Goal: Information Seeking & Learning: Find specific fact

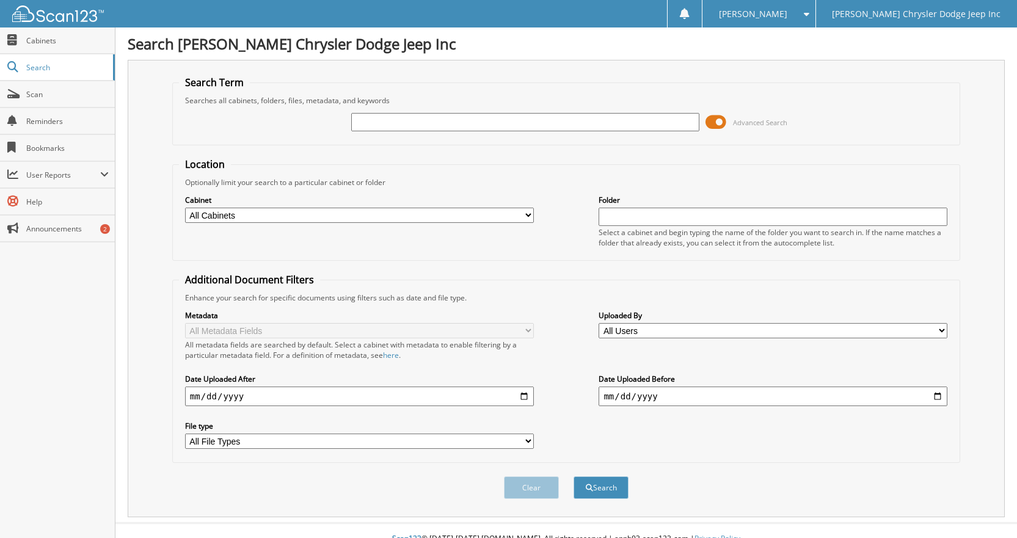
click at [423, 130] on input "text" at bounding box center [525, 122] width 349 height 18
type input "W"
type input "E5130"
click at [609, 493] on button "Search" at bounding box center [601, 487] width 55 height 23
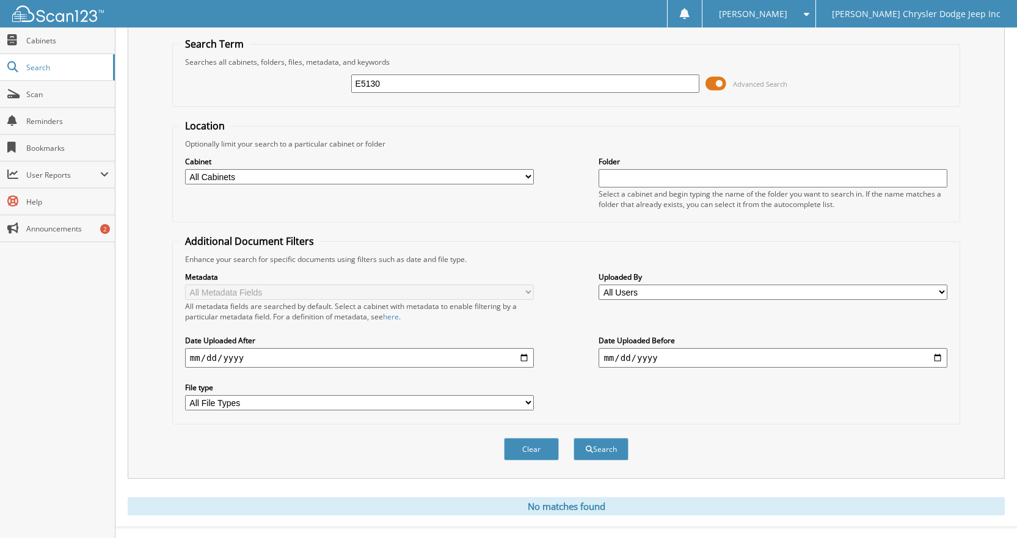
scroll to position [59, 0]
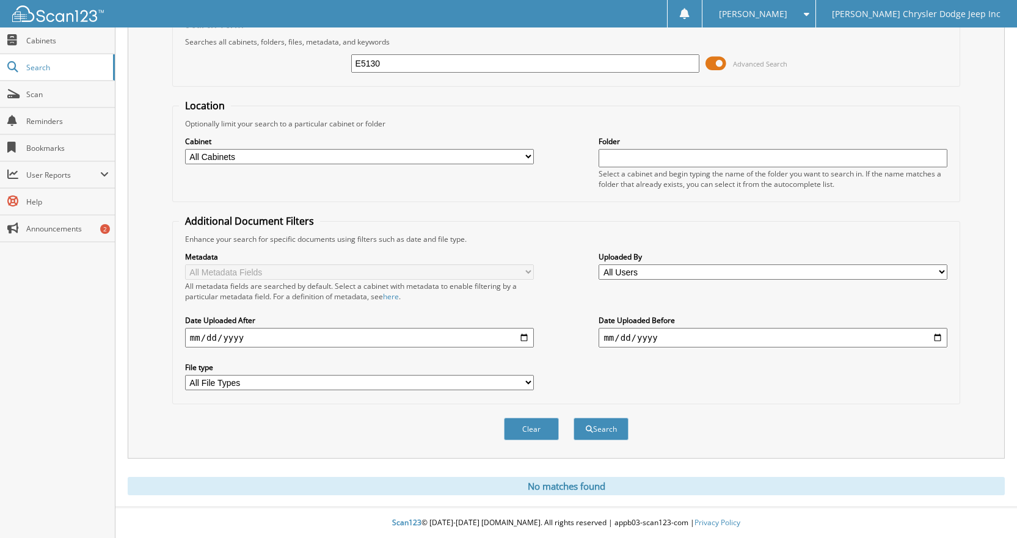
click at [718, 60] on span at bounding box center [715, 63] width 21 height 18
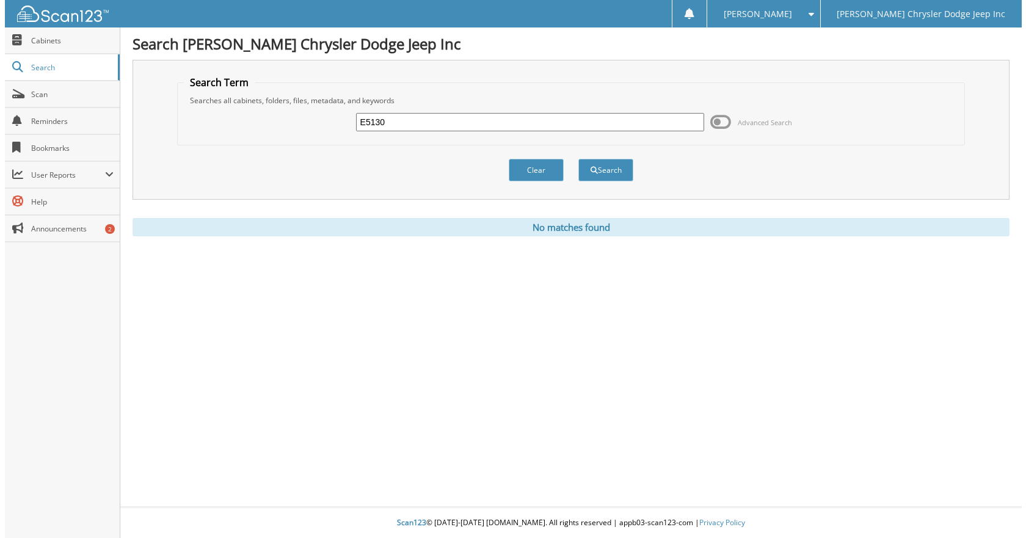
scroll to position [0, 0]
click at [603, 180] on button "Search" at bounding box center [605, 170] width 55 height 23
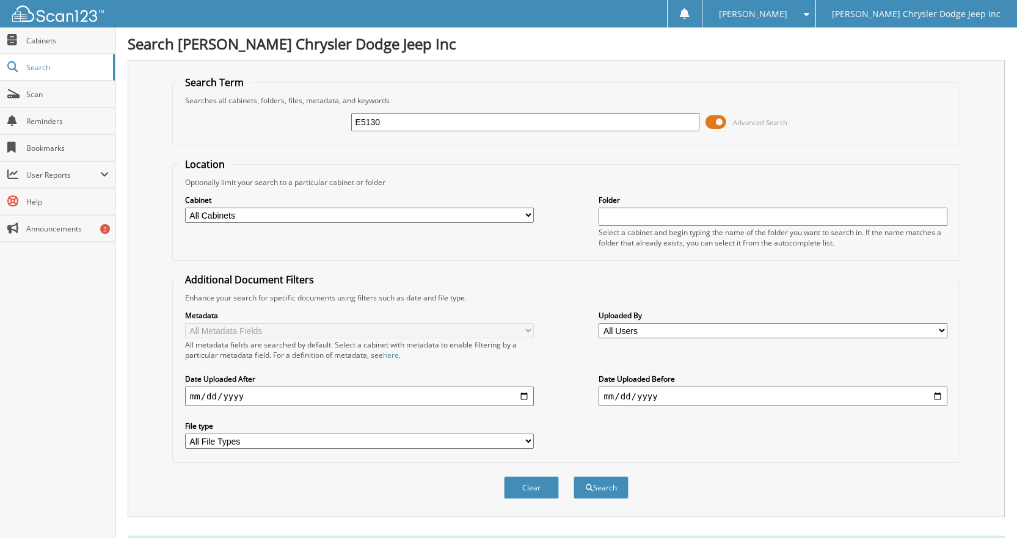
drag, startPoint x: 407, startPoint y: 122, endPoint x: 342, endPoint y: 113, distance: 65.4
click at [355, 113] on input "E5130" at bounding box center [525, 122] width 349 height 18
click at [22, 49] on link "Cabinets" at bounding box center [57, 40] width 115 height 26
